Goal: Transaction & Acquisition: Book appointment/travel/reservation

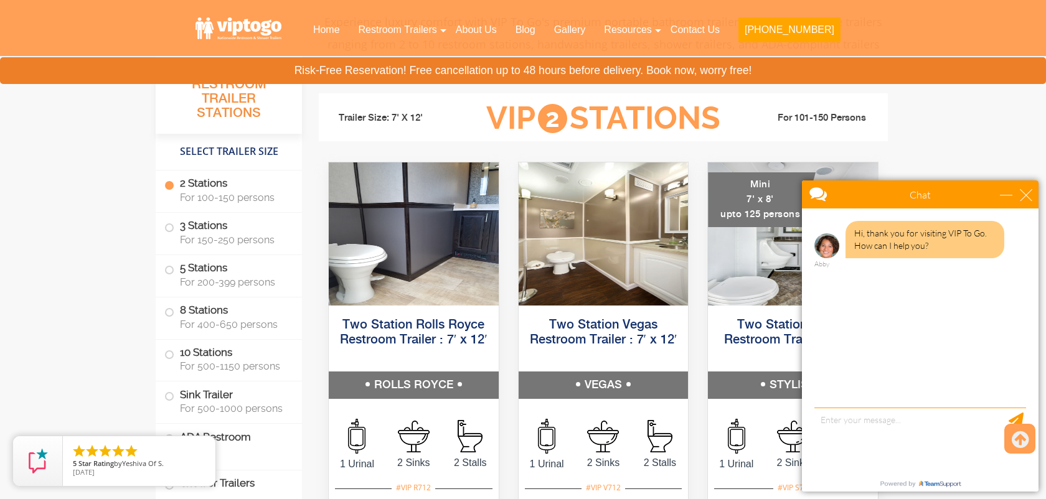
scroll to position [549, 0]
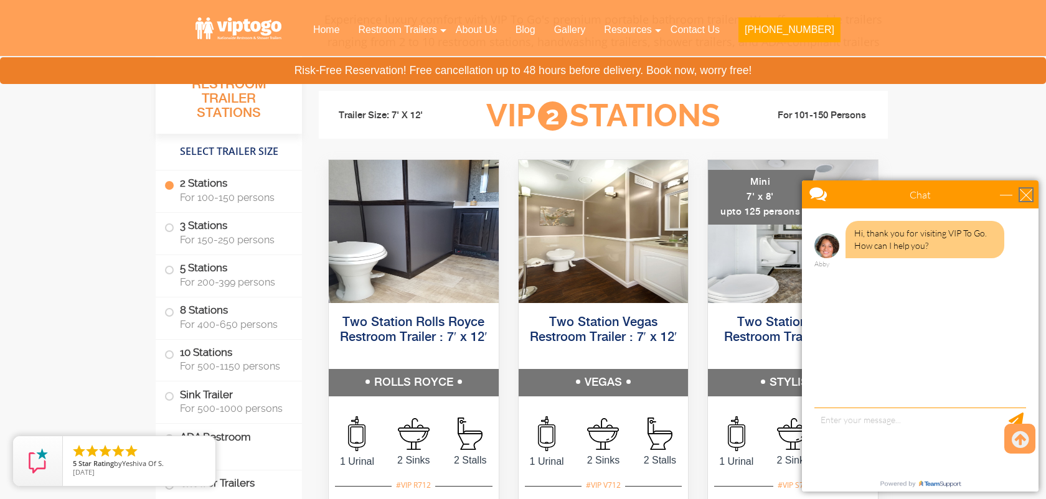
click at [1022, 191] on div "close" at bounding box center [1026, 195] width 12 height 12
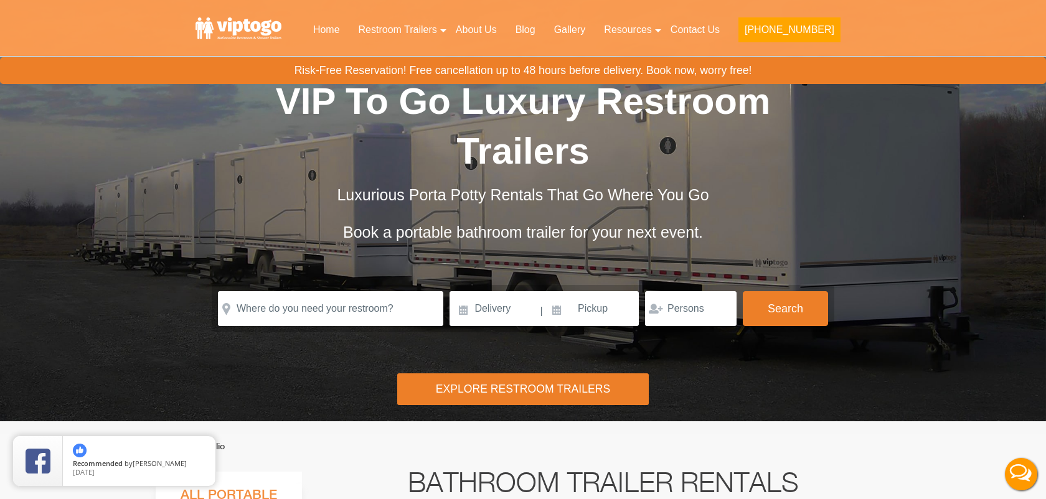
scroll to position [12, 0]
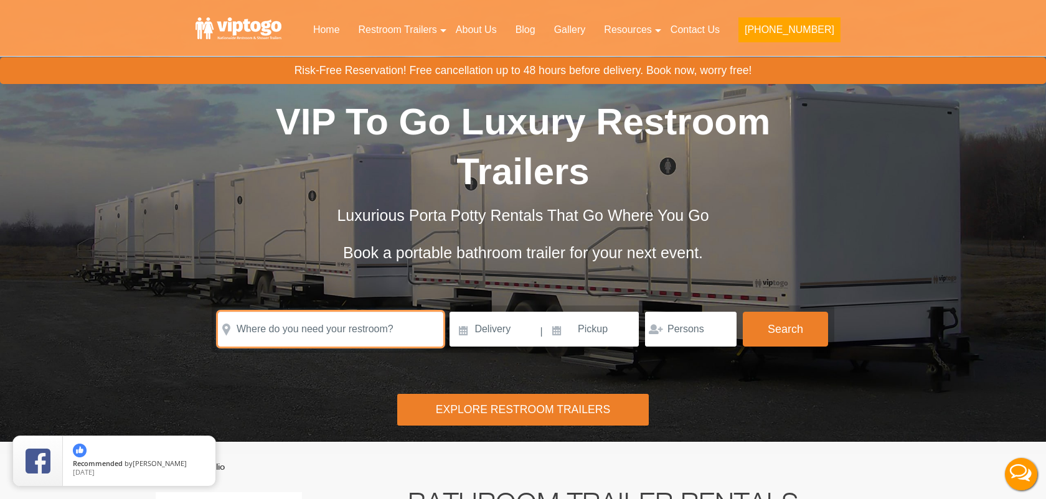
click at [365, 312] on input "text" at bounding box center [330, 329] width 225 height 35
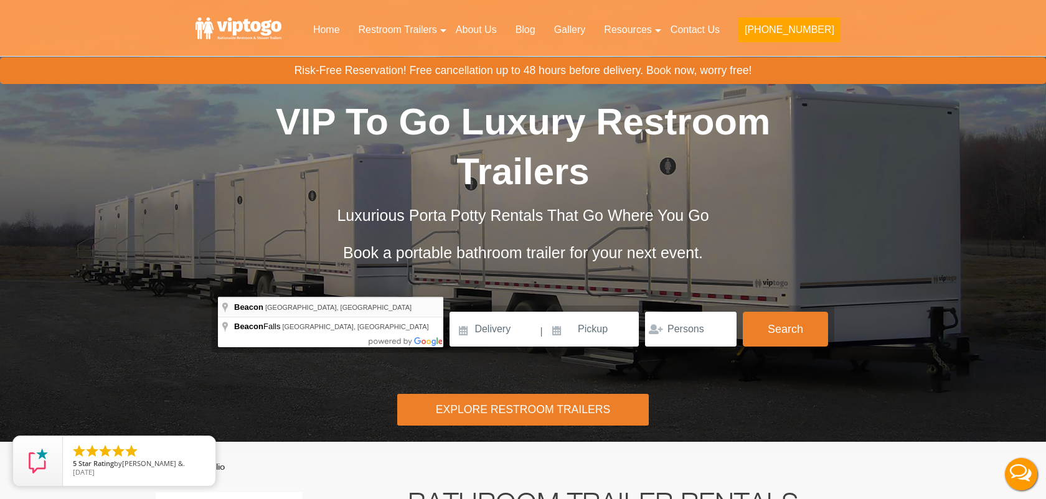
type input "[GEOGRAPHIC_DATA], [GEOGRAPHIC_DATA], [GEOGRAPHIC_DATA]"
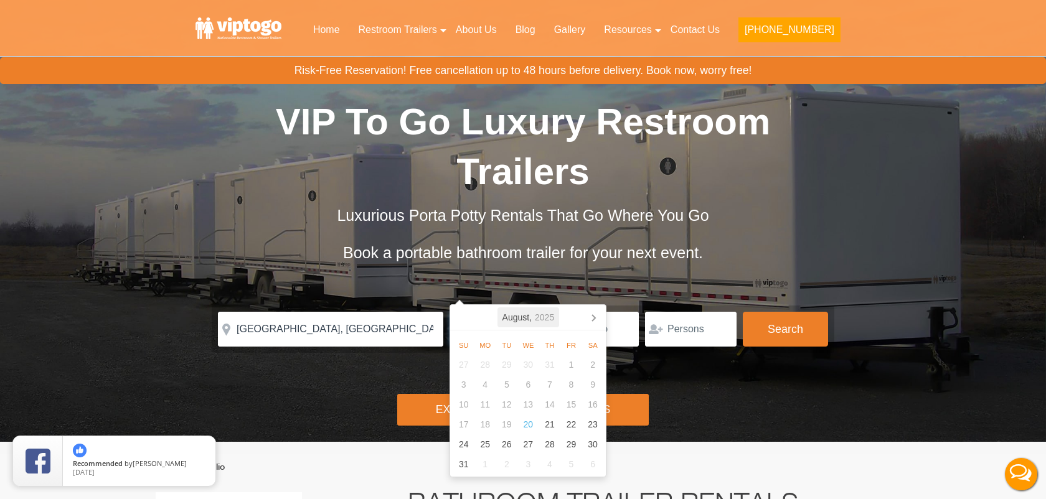
click at [545, 310] on icon "2025" at bounding box center [544, 317] width 19 height 15
click at [533, 318] on div "2025" at bounding box center [528, 318] width 29 height 20
click at [590, 392] on div "2026" at bounding box center [585, 386] width 38 height 35
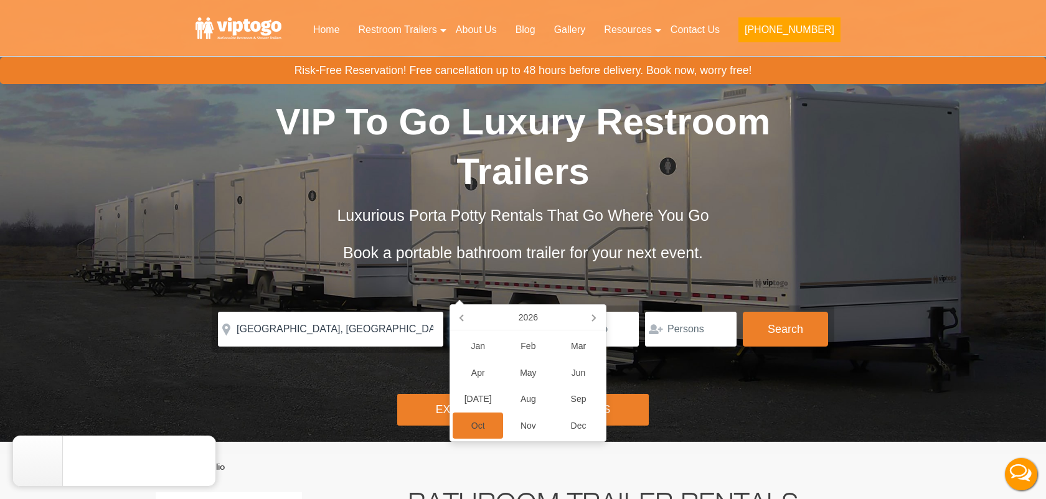
click at [481, 424] on div "Oct" at bounding box center [478, 426] width 50 height 27
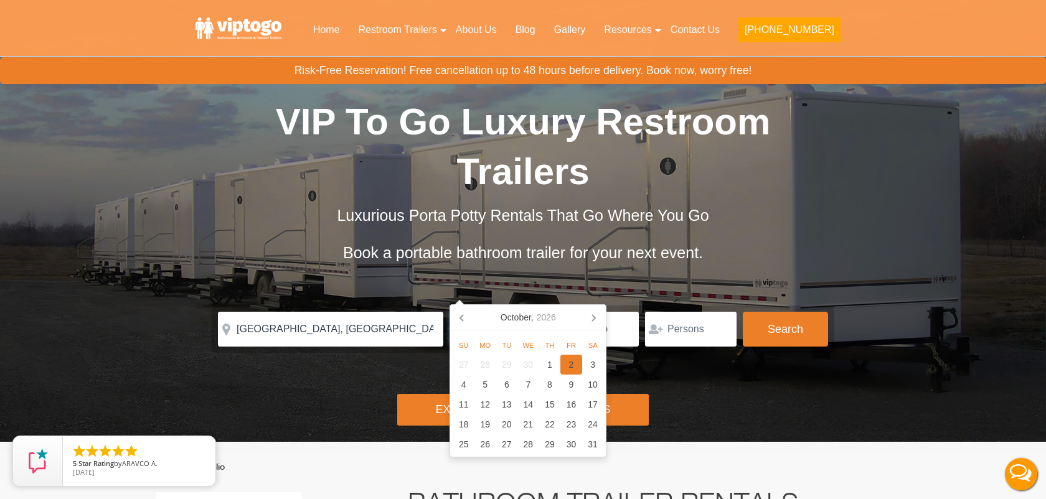
click at [575, 371] on div "2" at bounding box center [571, 365] width 22 height 20
type input "[DATE]"
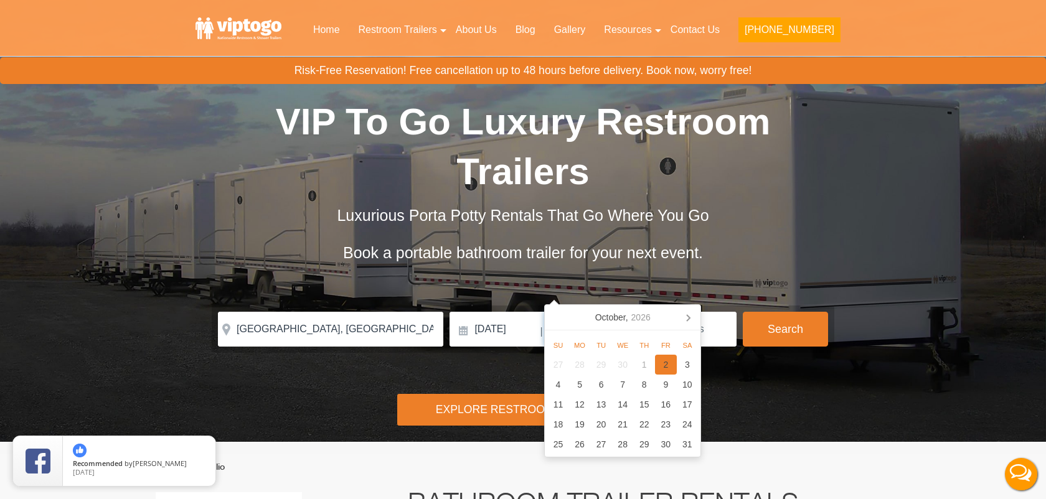
click at [667, 371] on div "2" at bounding box center [666, 365] width 22 height 20
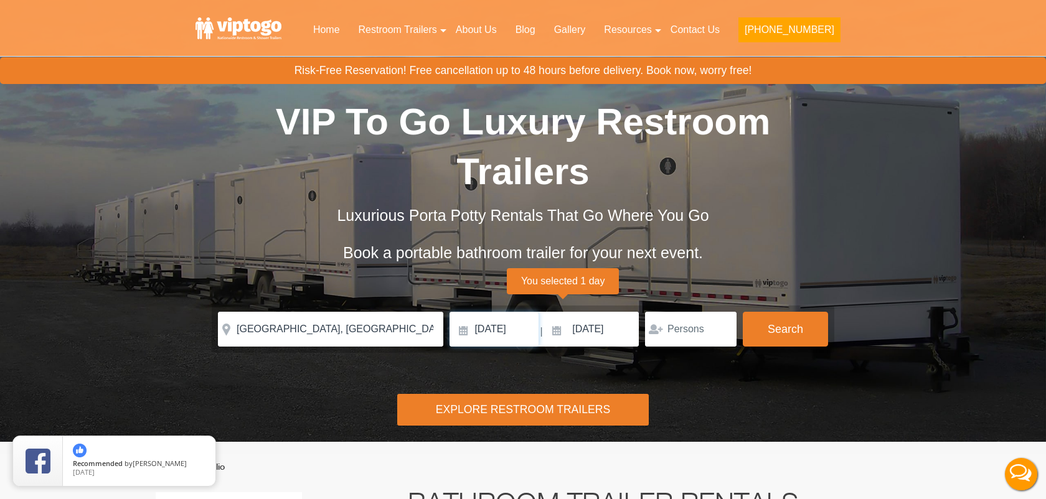
click at [514, 312] on input "[DATE]" at bounding box center [494, 329] width 89 height 35
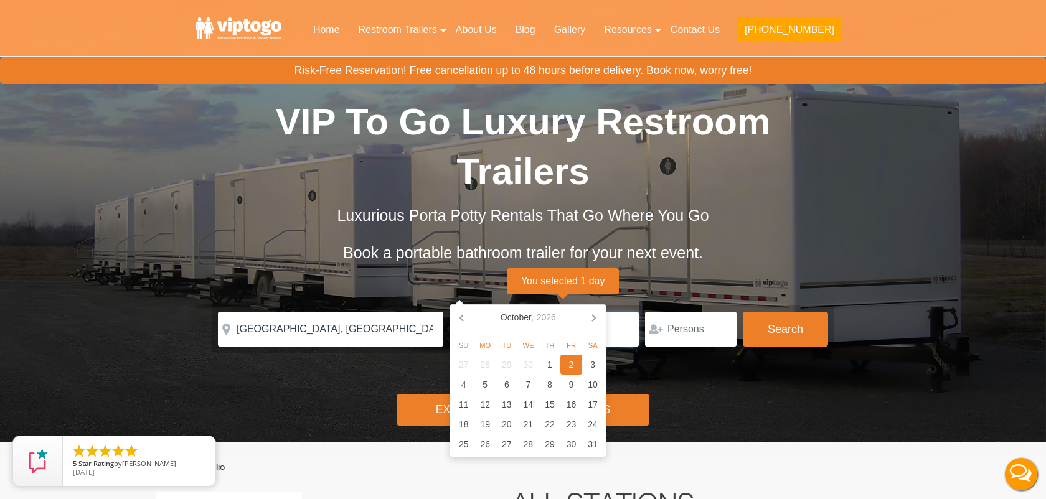
click at [585, 312] on input "[DATE]" at bounding box center [591, 329] width 95 height 35
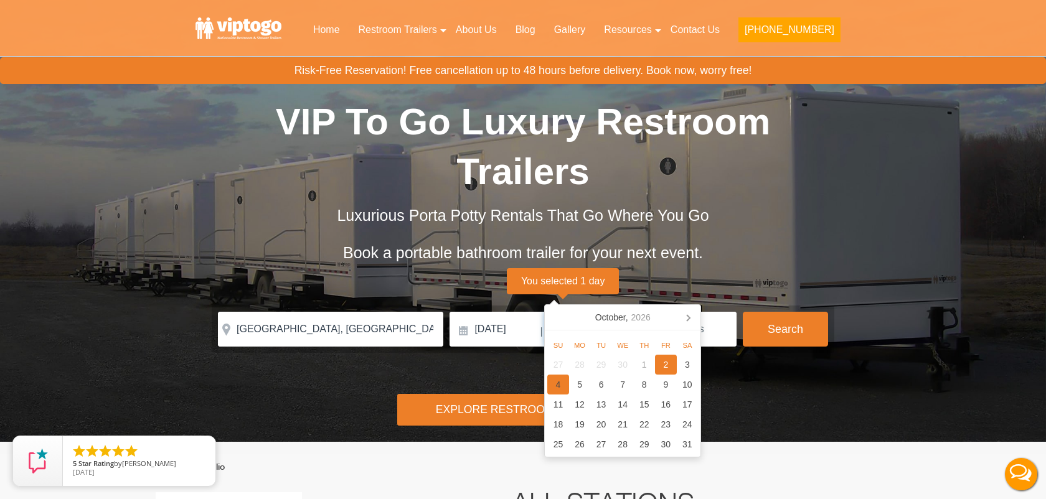
click at [562, 385] on div "4" at bounding box center [558, 385] width 22 height 20
type input "[DATE]"
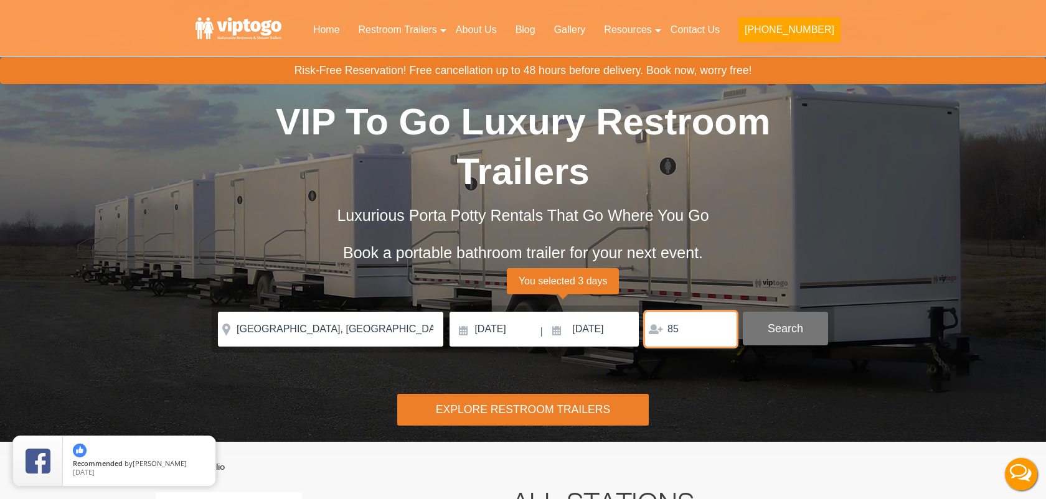
type input "85"
click at [789, 312] on button "Search" at bounding box center [785, 329] width 85 height 34
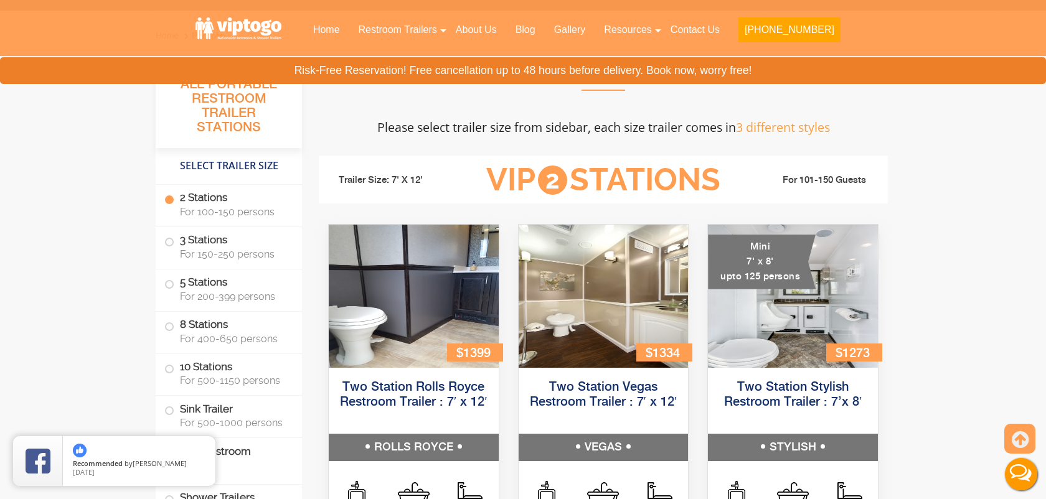
scroll to position [0, 0]
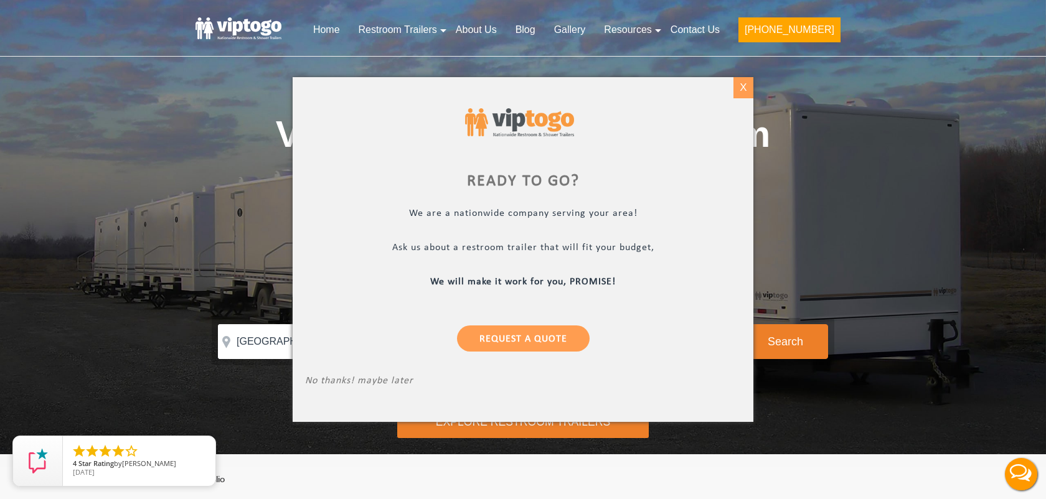
click at [743, 85] on div "X" at bounding box center [742, 87] width 19 height 21
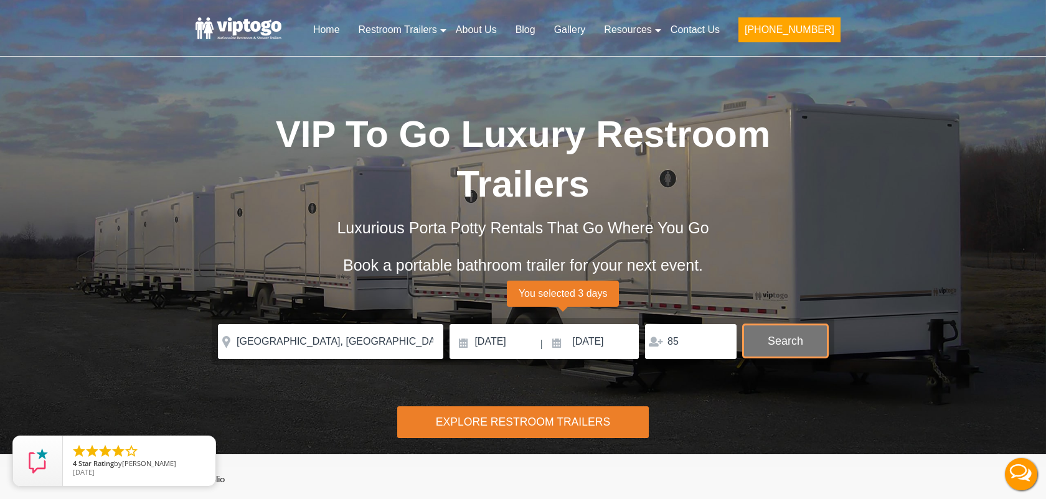
click at [809, 324] on button "Search" at bounding box center [785, 341] width 85 height 34
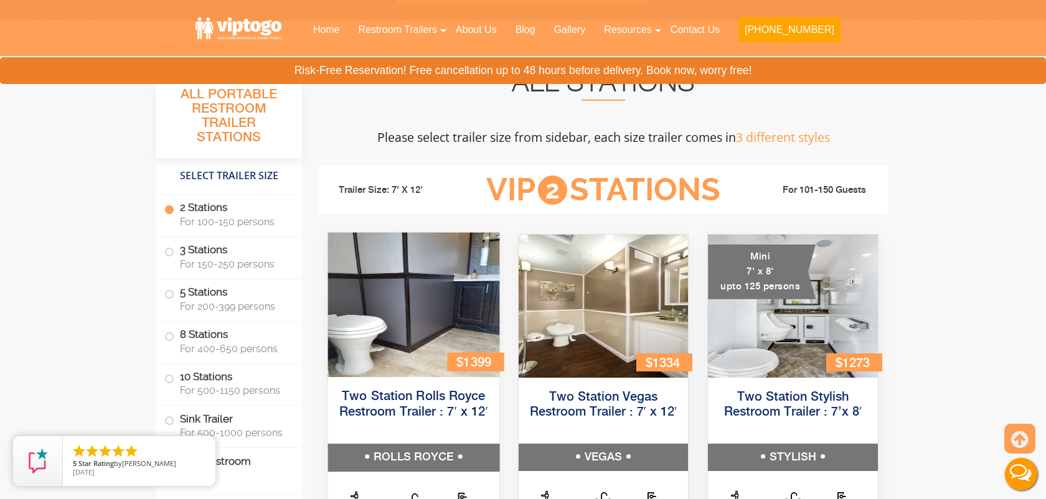
scroll to position [433, 0]
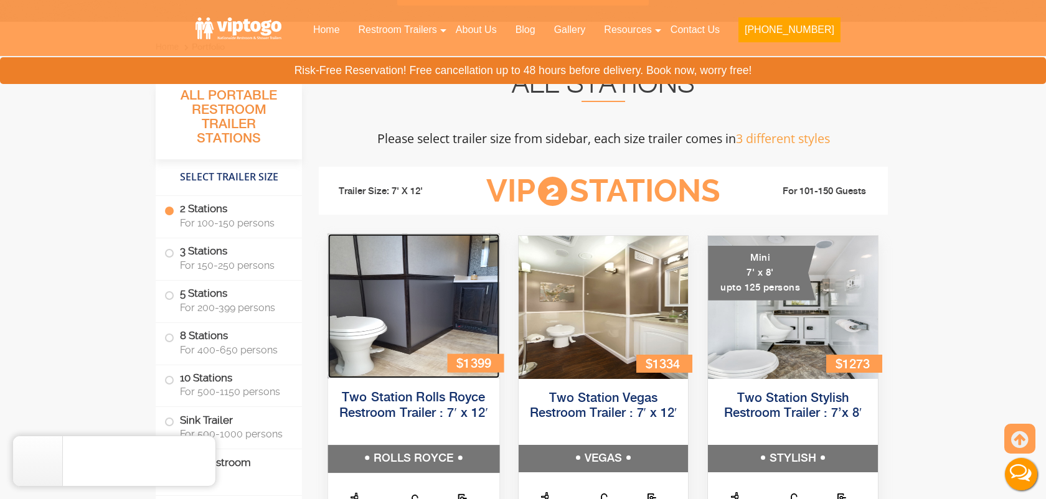
click at [416, 325] on img at bounding box center [413, 306] width 171 height 144
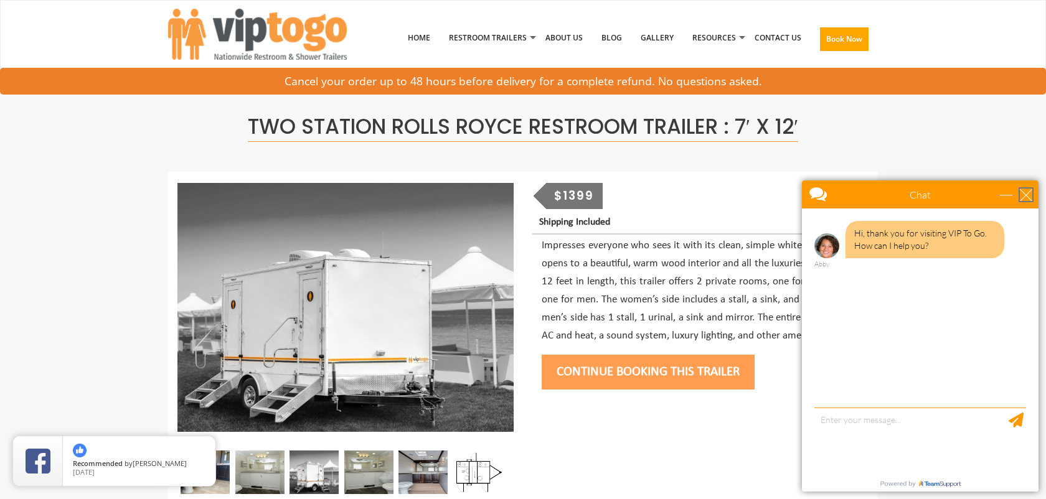
click at [1025, 198] on div "close" at bounding box center [1026, 195] width 12 height 12
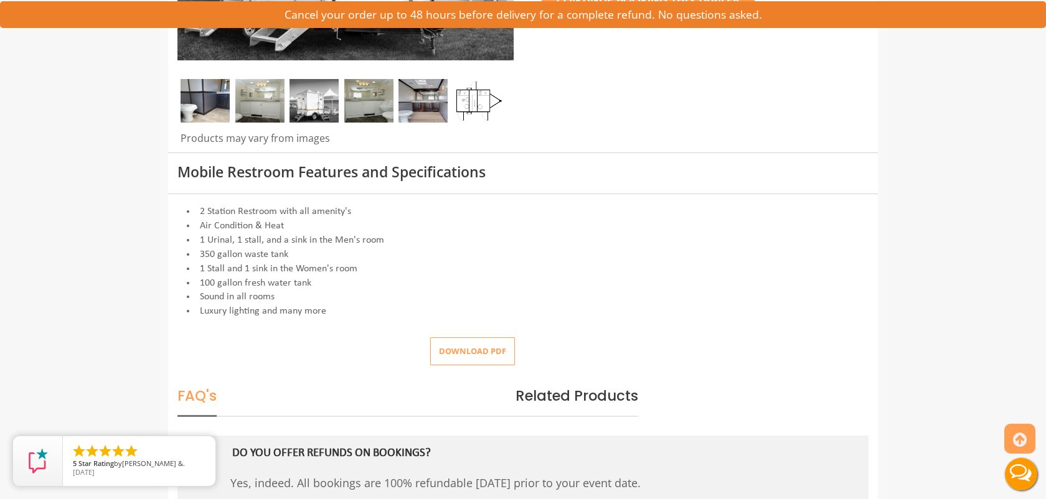
scroll to position [305, 0]
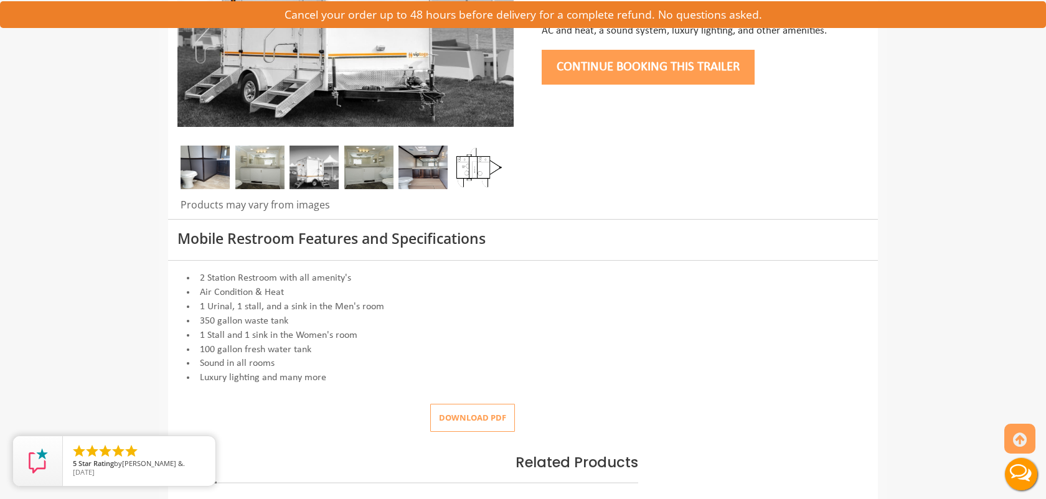
click at [258, 171] on img at bounding box center [259, 168] width 49 height 44
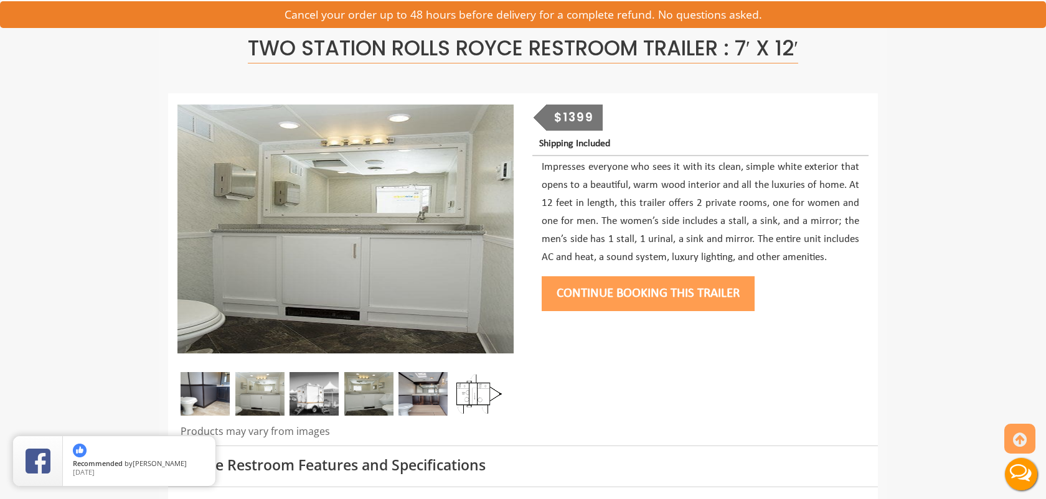
scroll to position [60, 0]
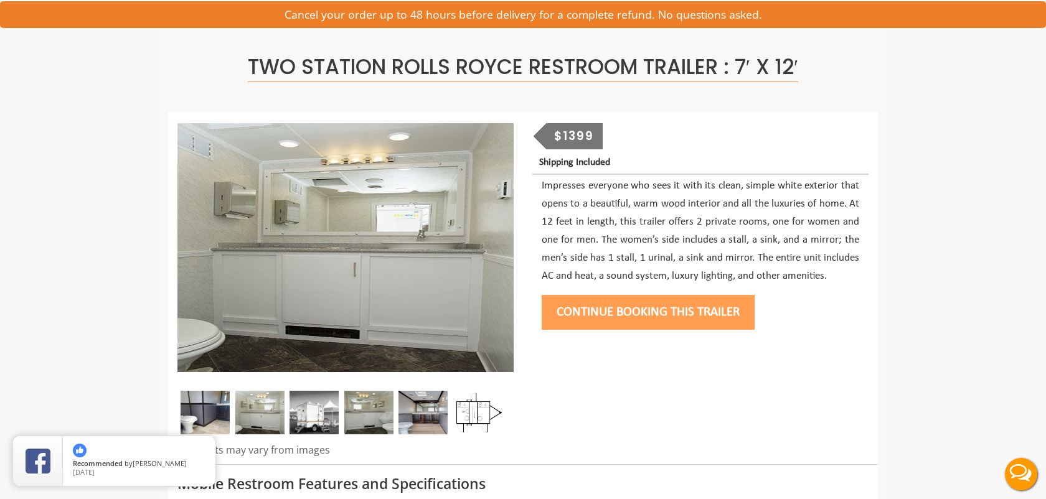
click at [374, 425] on img at bounding box center [368, 413] width 49 height 44
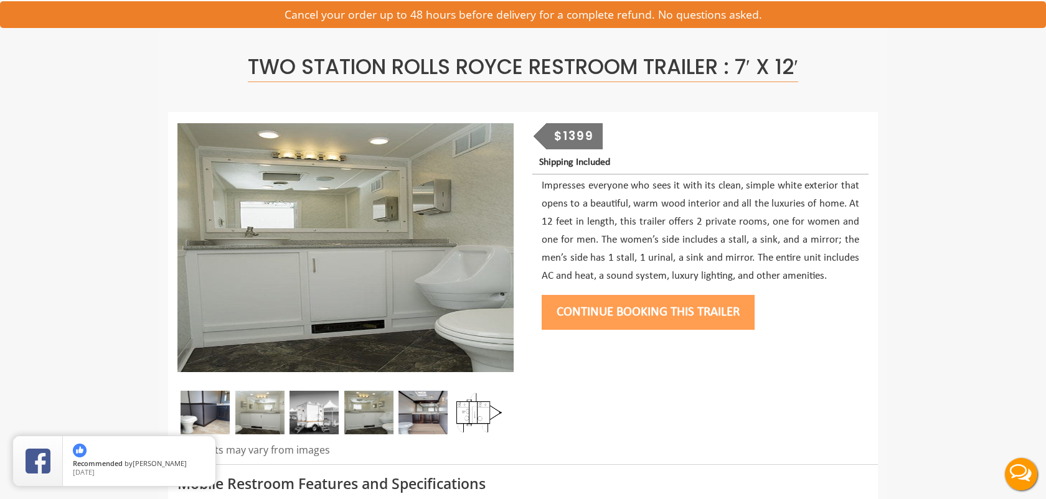
click at [433, 425] on img at bounding box center [422, 413] width 49 height 44
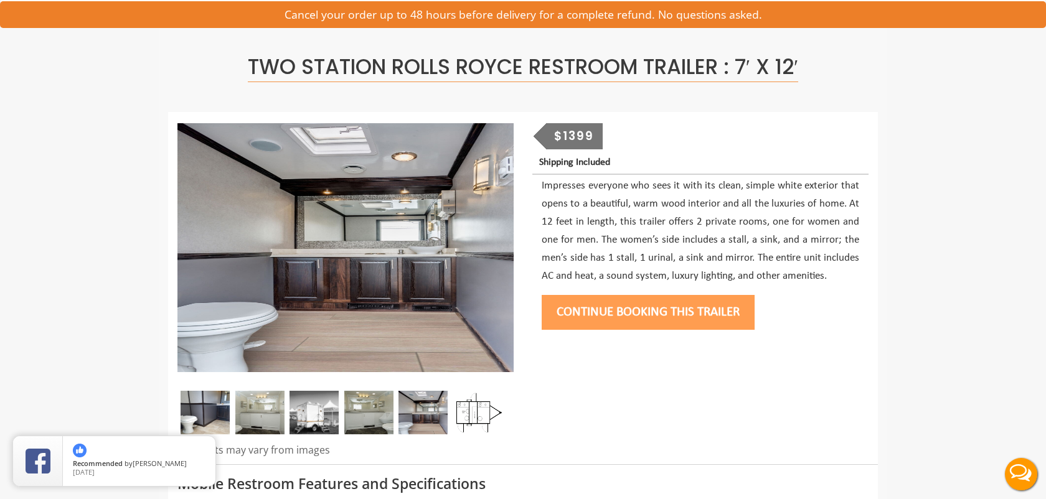
click at [471, 413] on img at bounding box center [477, 413] width 49 height 44
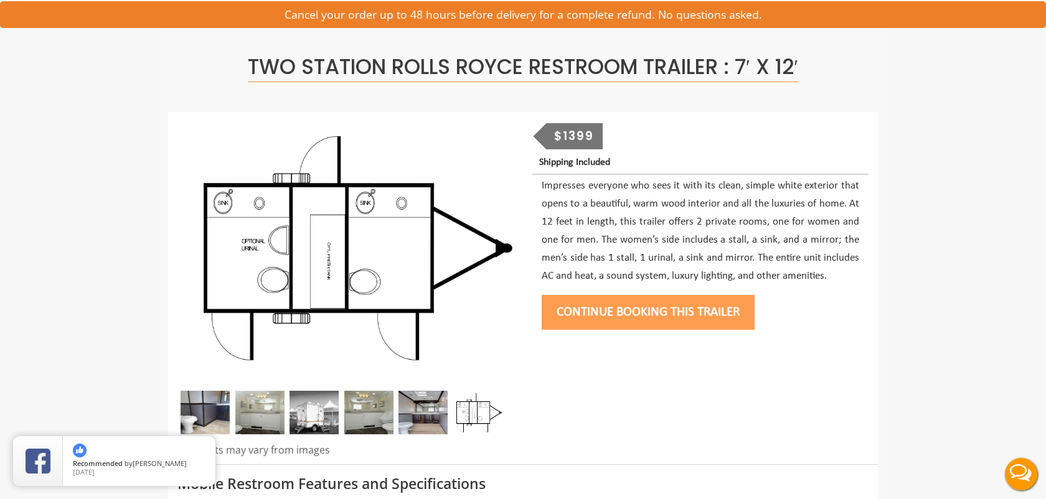
click at [213, 405] on img at bounding box center [205, 413] width 49 height 44
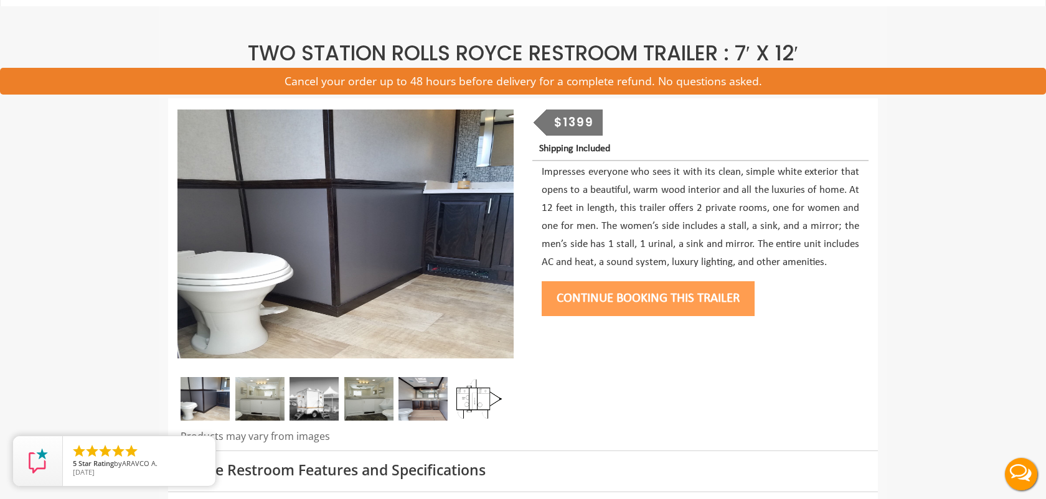
scroll to position [0, 0]
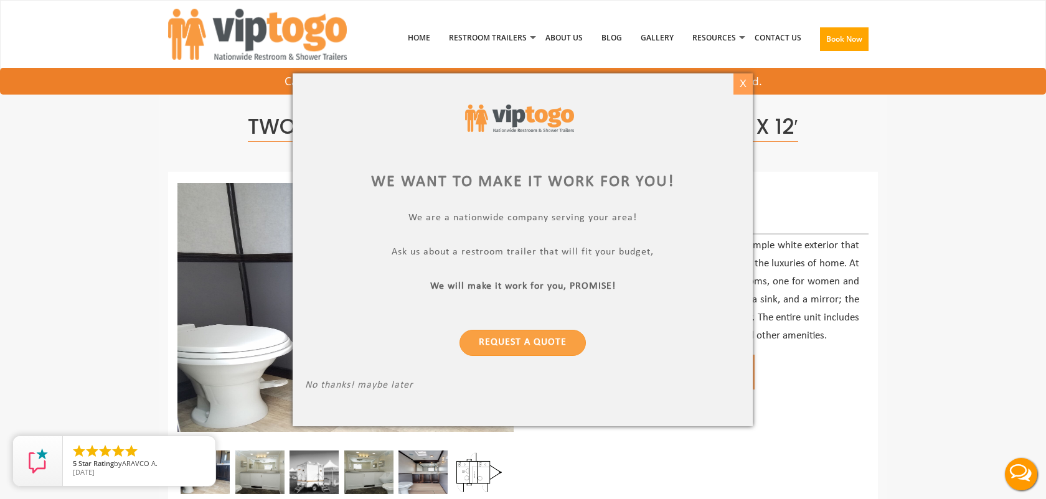
click at [738, 77] on div "X" at bounding box center [742, 83] width 19 height 21
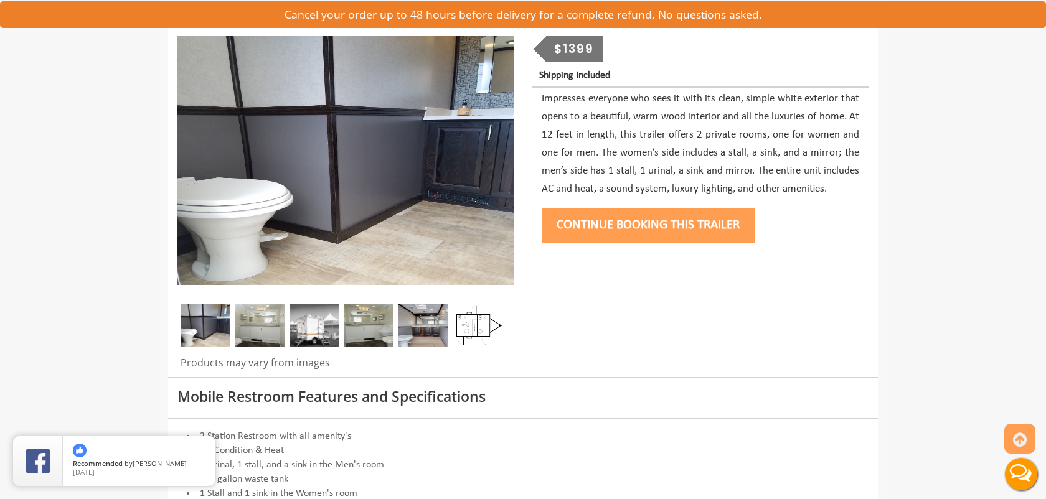
scroll to position [194, 0]
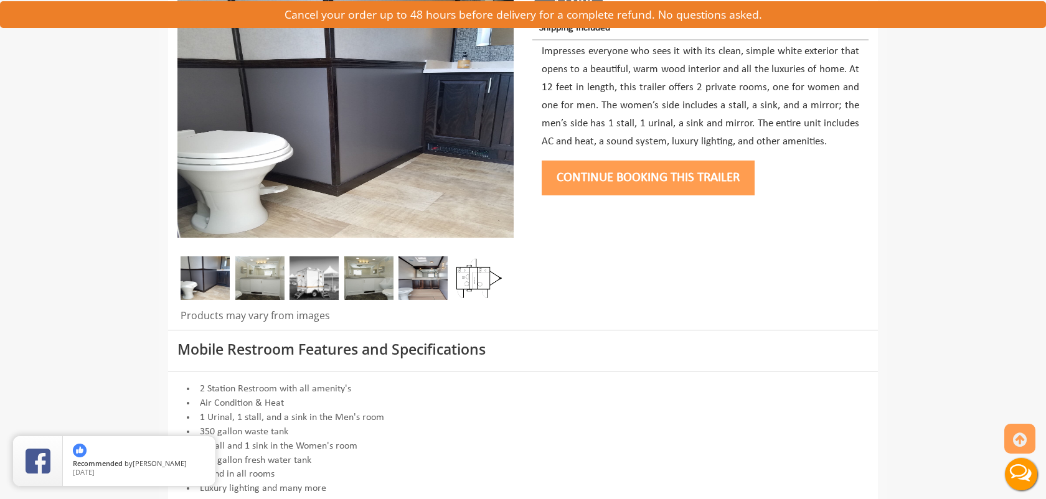
click at [681, 177] on button "Continue Booking this trailer" at bounding box center [648, 178] width 213 height 35
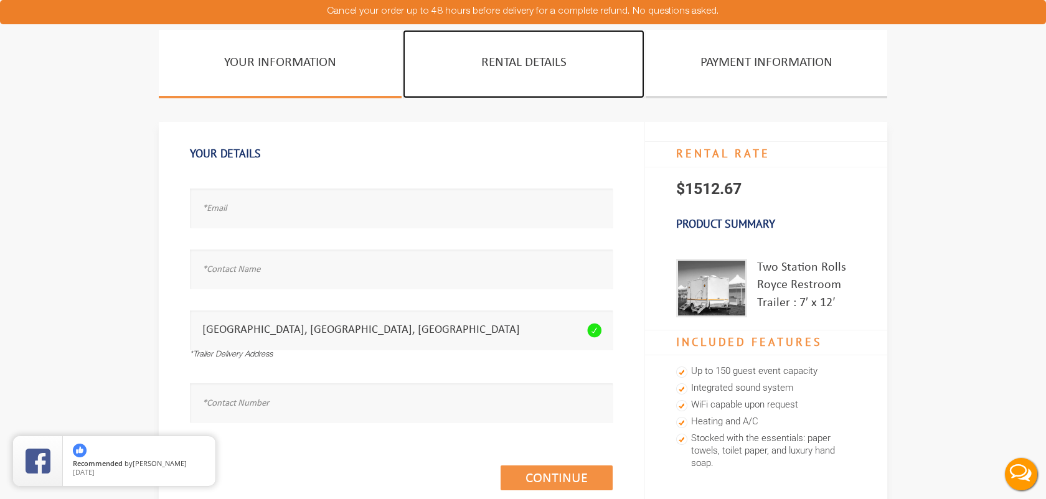
click at [533, 74] on link "Rental Details" at bounding box center [524, 64] width 242 height 68
click at [555, 65] on link "Rental Details" at bounding box center [524, 64] width 242 height 68
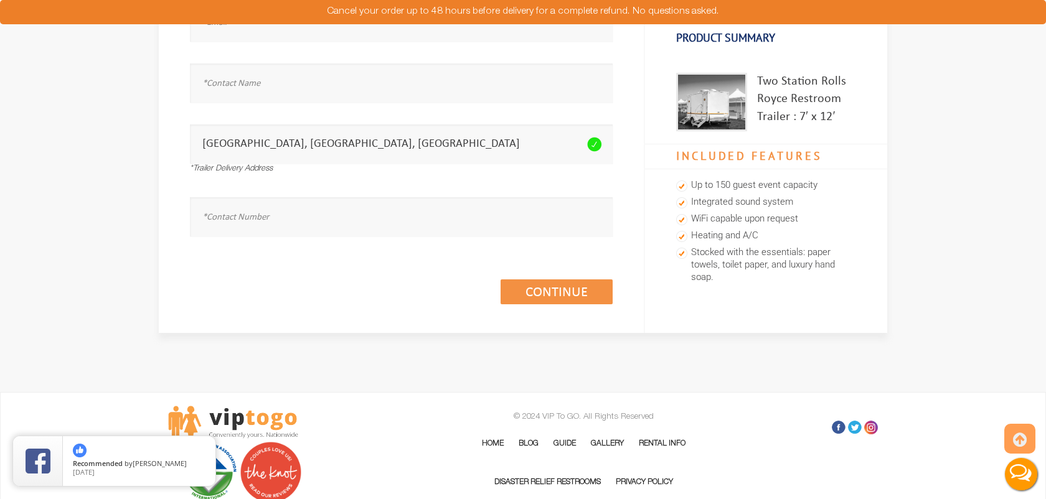
scroll to position [277, 0]
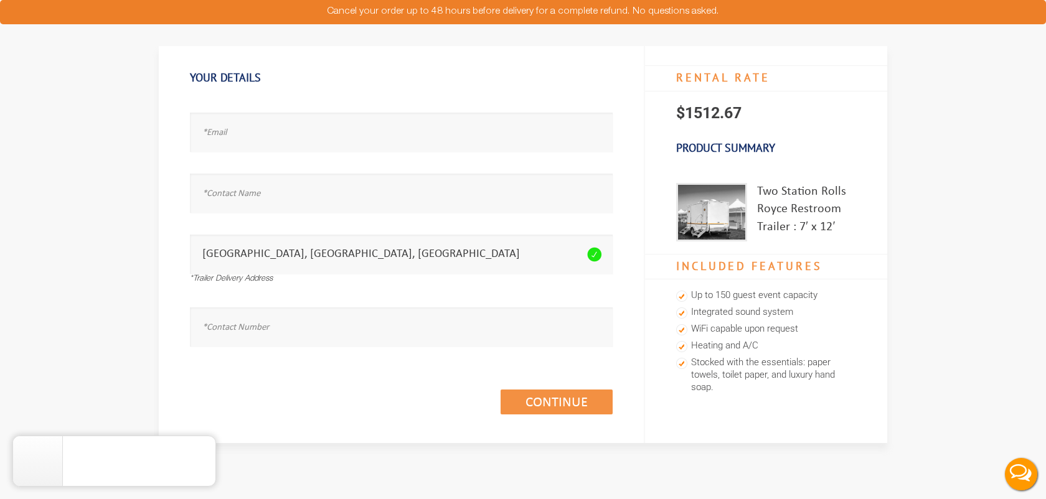
scroll to position [93, 0]
